Goal: Navigation & Orientation: Find specific page/section

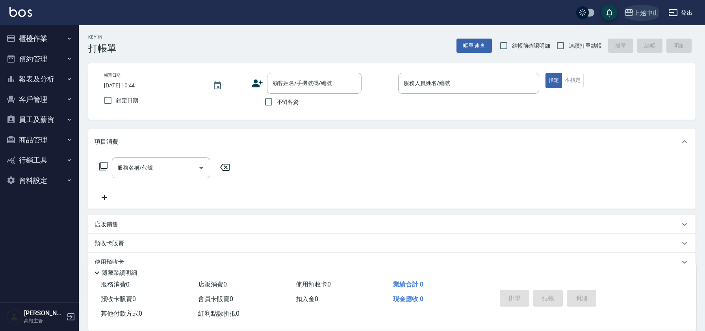
click at [641, 14] on div "上越中山" at bounding box center [646, 13] width 25 height 10
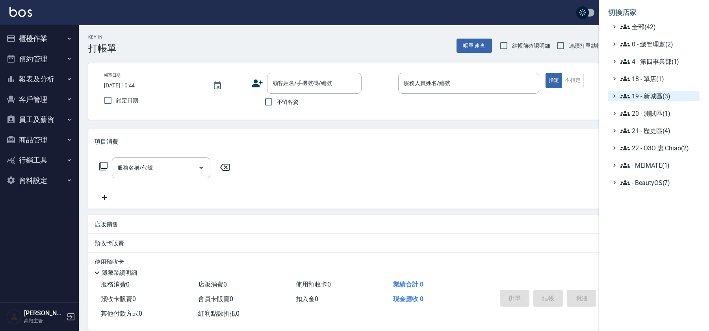
click at [668, 96] on span "19 - 新城區(3)" at bounding box center [658, 95] width 76 height 9
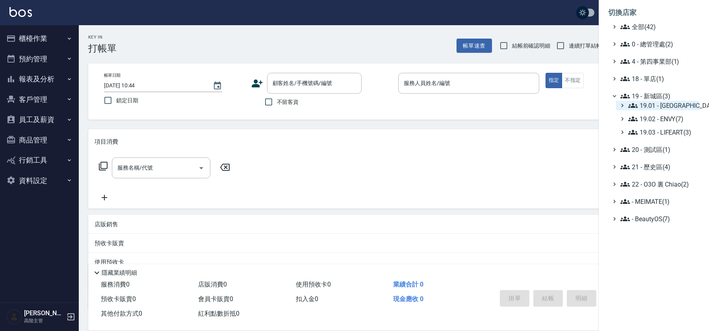
click at [671, 105] on span "19.01 - [GEOGRAPHIC_DATA] (11)" at bounding box center [662, 105] width 68 height 9
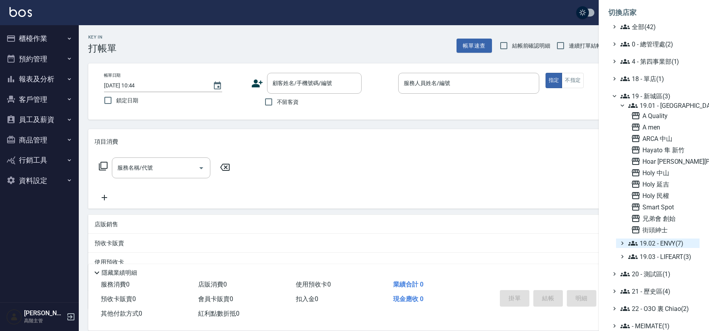
click at [667, 243] on span "19.02 - ENVY(7)" at bounding box center [662, 243] width 68 height 9
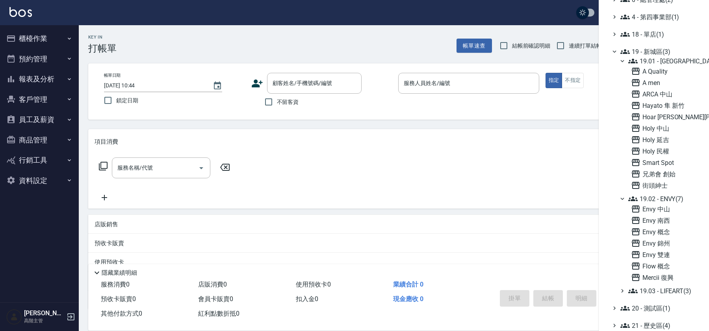
scroll to position [54, 0]
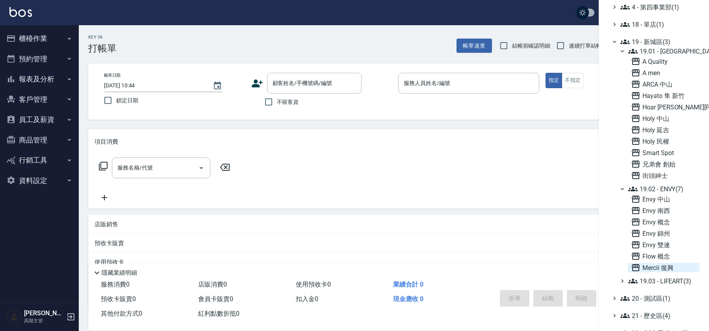
click at [665, 265] on span "Mercii 復興" at bounding box center [663, 267] width 65 height 9
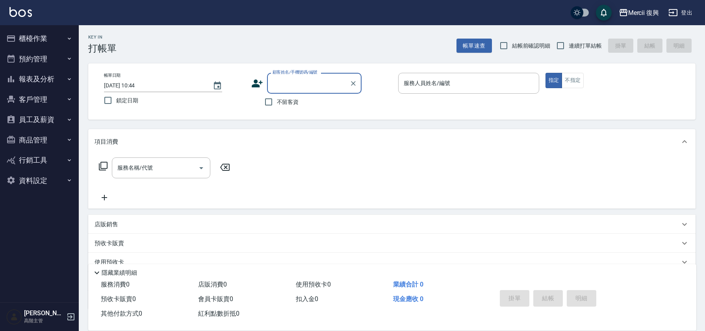
click at [52, 61] on button "預約管理" at bounding box center [39, 59] width 72 height 20
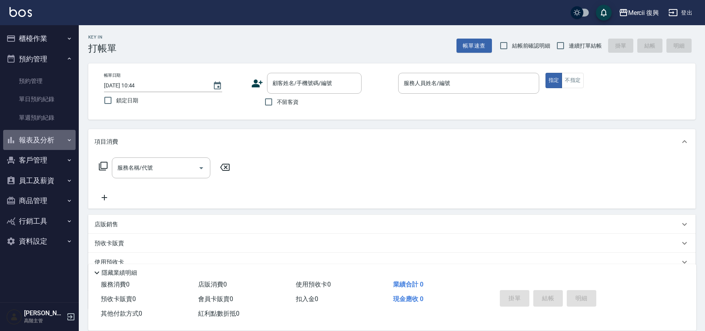
click at [59, 140] on button "報表及分析" at bounding box center [39, 140] width 72 height 20
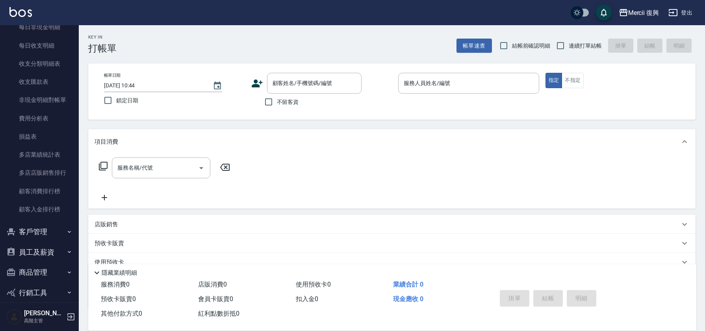
scroll to position [747, 0]
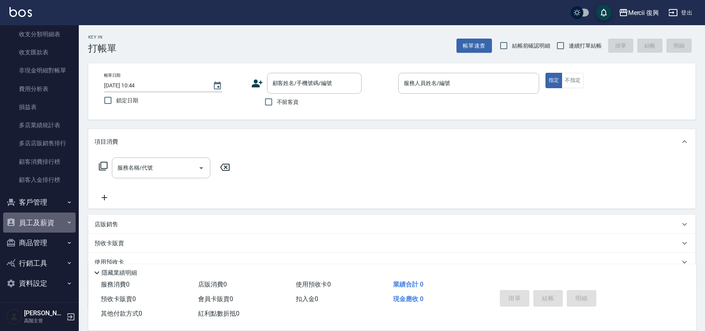
click at [52, 223] on button "員工及薪資" at bounding box center [39, 223] width 72 height 20
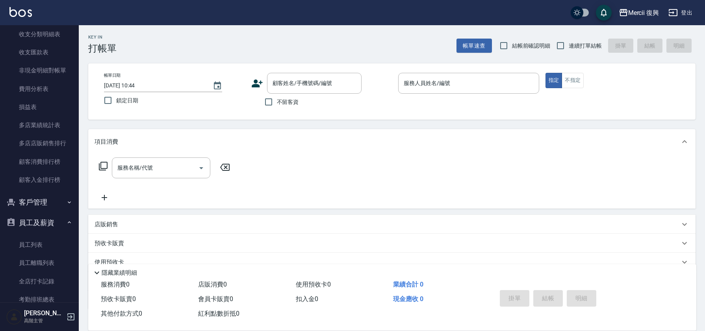
scroll to position [768, 0]
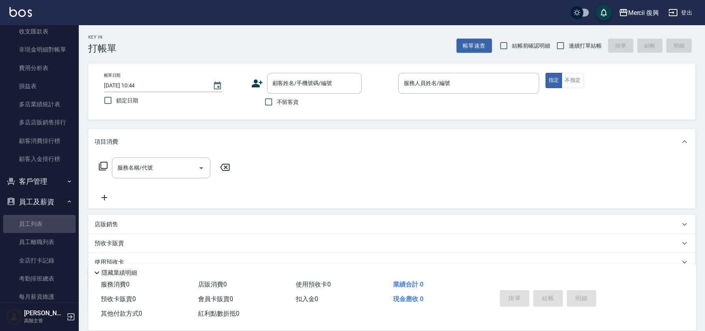
click at [52, 223] on link "員工列表" at bounding box center [39, 224] width 72 height 18
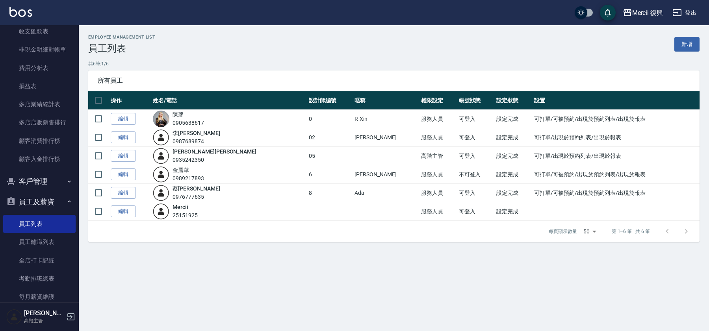
click at [169, 145] on img at bounding box center [161, 137] width 17 height 17
click at [178, 162] on div "蕭 楊吉 0935242350" at bounding box center [229, 156] width 152 height 17
click at [204, 172] on div "金 麗華 0989217893" at bounding box center [188, 174] width 32 height 17
click at [204, 180] on div "0989217893" at bounding box center [188, 178] width 32 height 8
click at [352, 175] on td "Amy" at bounding box center [385, 174] width 67 height 19
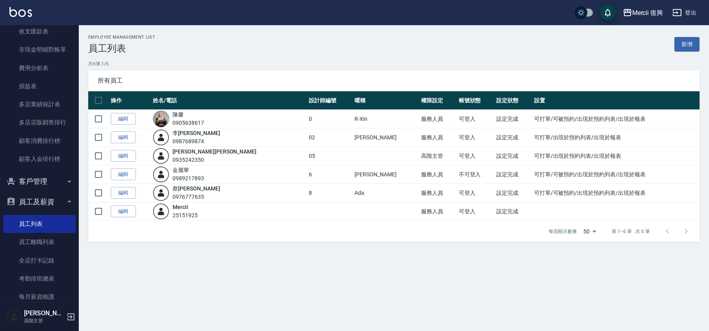
click at [532, 173] on td "可打單/可被預約/出現於預約列表/出現於報表" at bounding box center [615, 174] width 167 height 19
click at [115, 174] on link "編輯" at bounding box center [123, 175] width 25 height 12
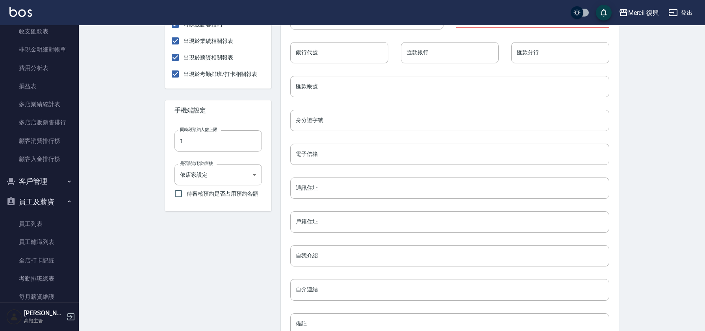
scroll to position [123, 0]
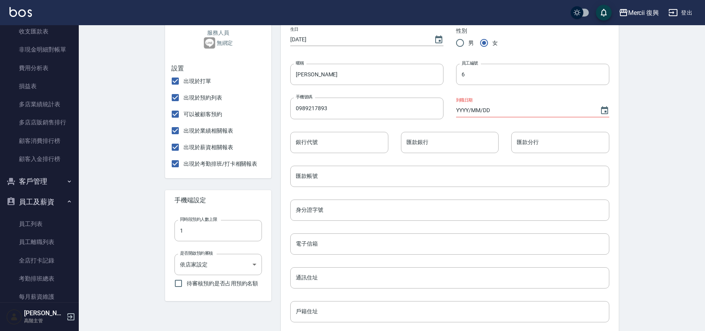
click at [26, 16] on img at bounding box center [20, 12] width 22 height 10
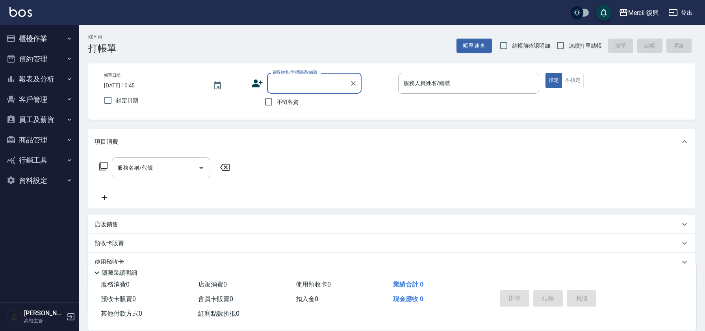
click at [634, 16] on div "Mercii 復興" at bounding box center [643, 13] width 31 height 10
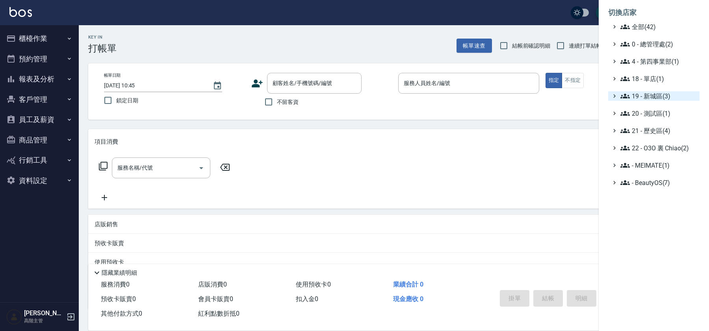
click at [649, 97] on span "19 - 新城區(3)" at bounding box center [658, 95] width 76 height 9
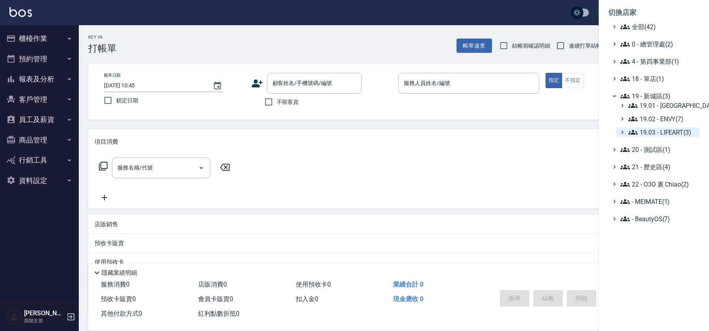
click at [665, 135] on span "19.03 - LIFEART(3)" at bounding box center [662, 132] width 68 height 9
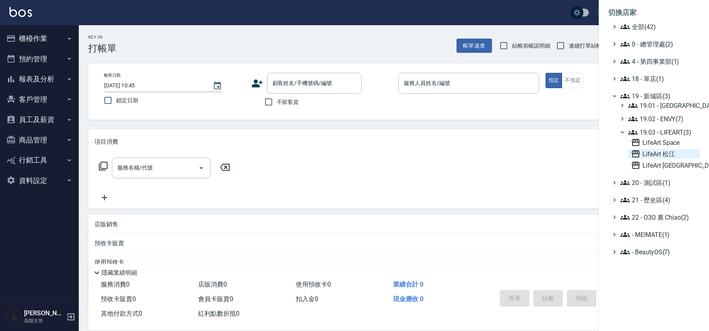
click at [670, 155] on span "LifeArt 松江" at bounding box center [663, 153] width 65 height 9
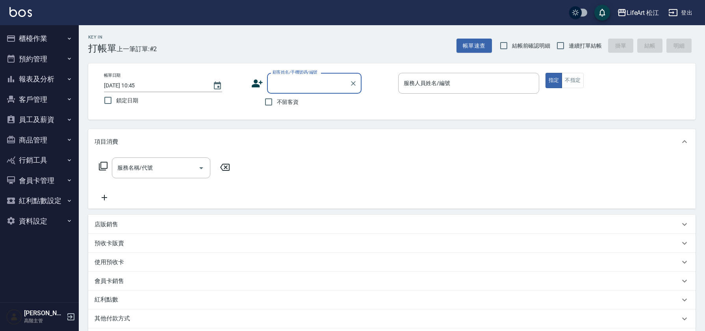
click at [47, 125] on button "員工及薪資" at bounding box center [39, 119] width 72 height 20
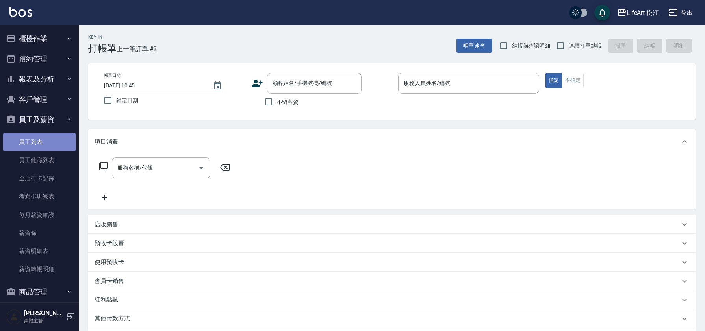
click at [53, 146] on link "員工列表" at bounding box center [39, 142] width 72 height 18
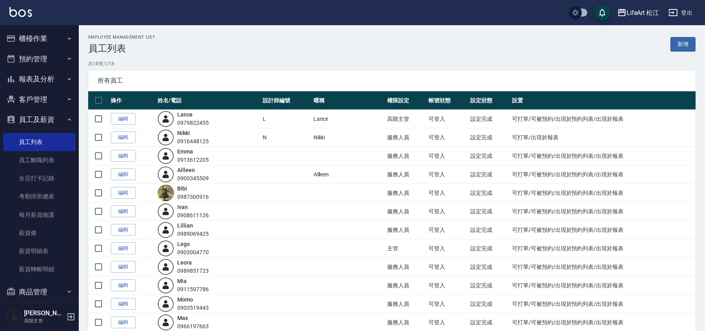
click at [47, 122] on button "員工及薪資" at bounding box center [39, 119] width 72 height 20
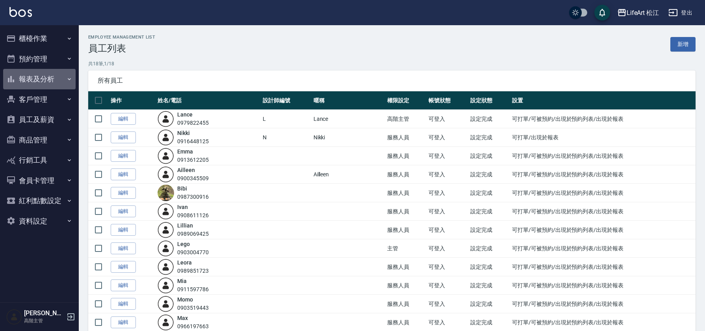
click at [47, 79] on button "報表及分析" at bounding box center [39, 79] width 72 height 20
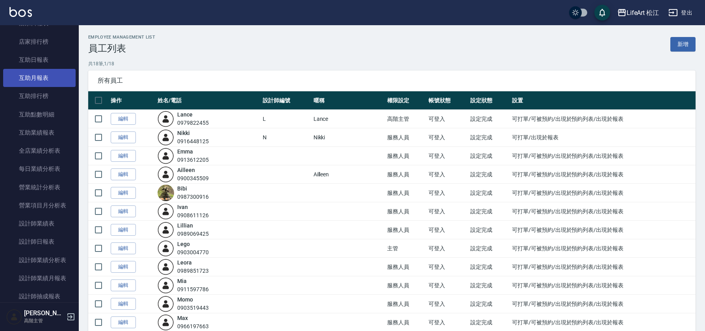
scroll to position [203, 0]
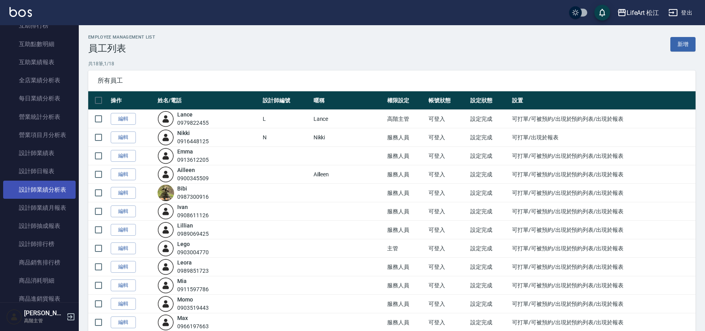
click at [49, 191] on link "設計師業績分析表" at bounding box center [39, 190] width 72 height 18
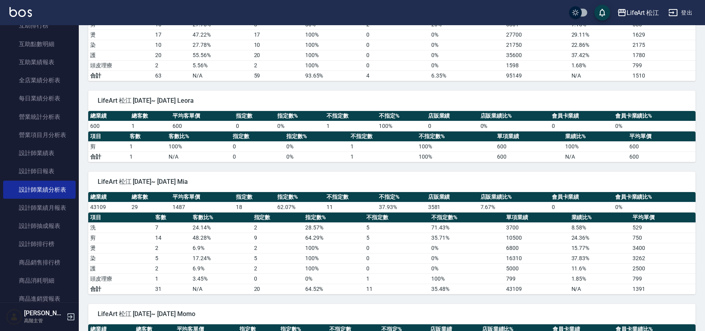
scroll to position [535, 0]
